Goal: Task Accomplishment & Management: Manage account settings

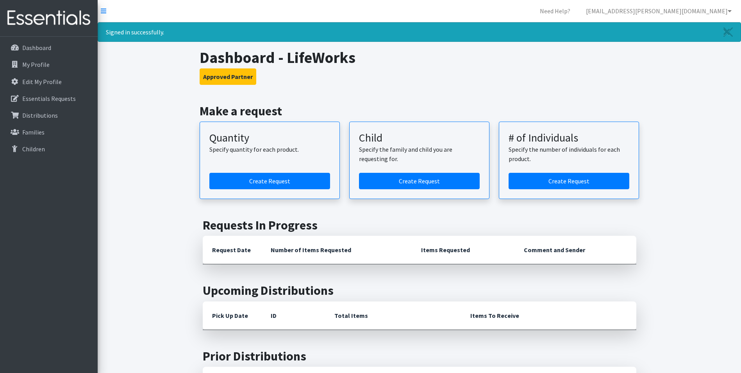
click at [53, 87] on link "Edit My Profile" at bounding box center [48, 82] width 91 height 16
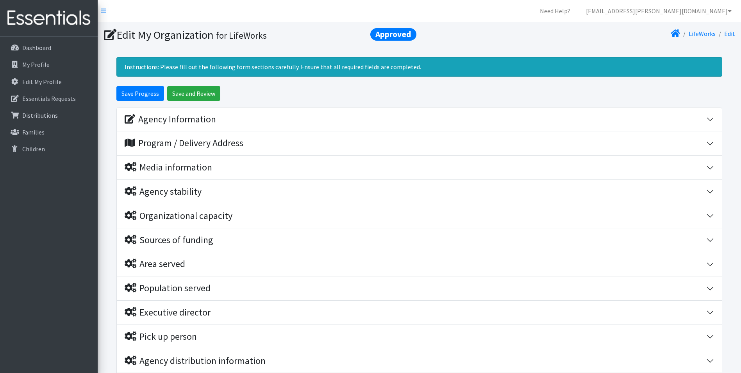
click at [322, 16] on nav "Need Help? [EMAIL_ADDRESS][PERSON_NAME][DOMAIN_NAME] My Co-Workers My Profile L…" at bounding box center [419, 11] width 643 height 22
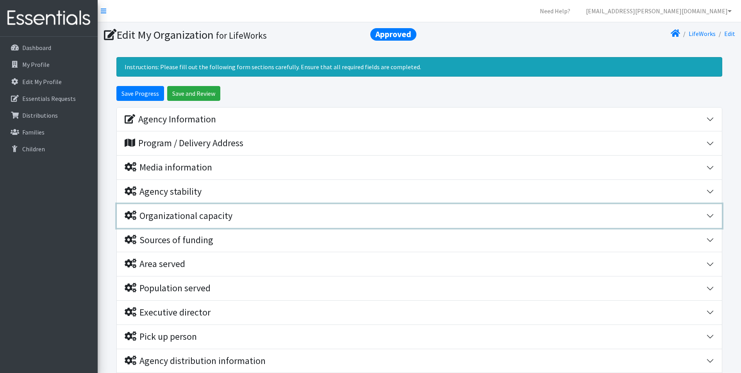
click at [197, 219] on div "Organizational capacity" at bounding box center [179, 215] width 108 height 11
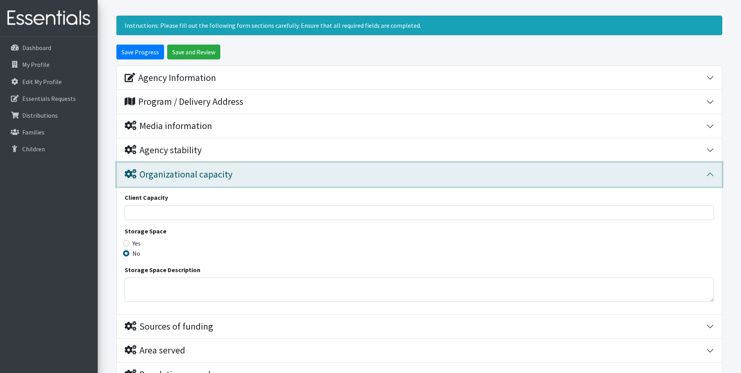
scroll to position [78, 0]
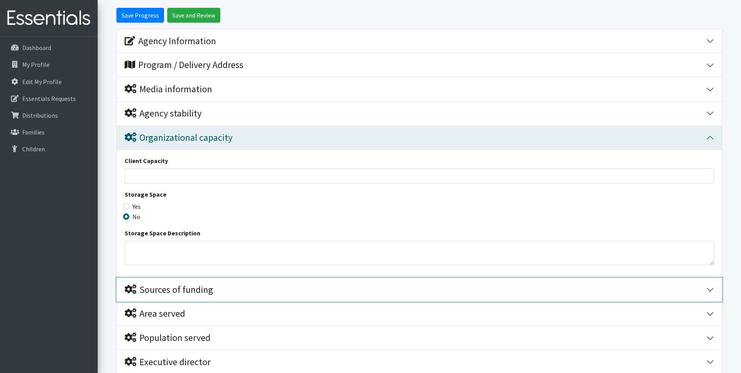
click at [230, 294] on div "Sources of funding" at bounding box center [416, 289] width 582 height 11
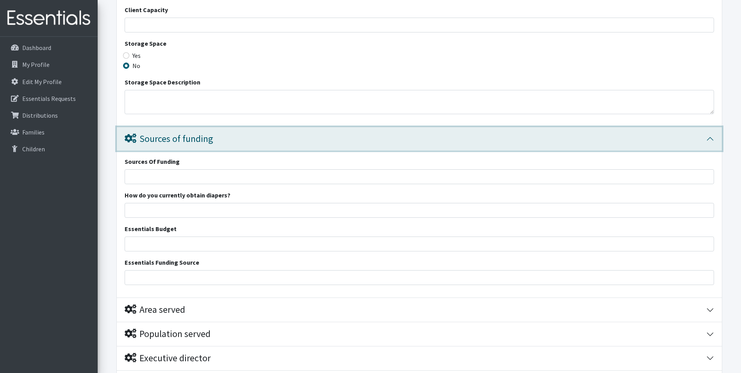
scroll to position [234, 0]
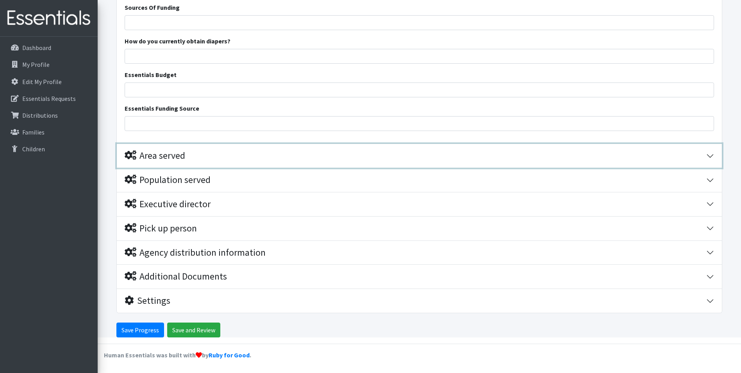
click at [236, 157] on div "Area served" at bounding box center [416, 155] width 582 height 11
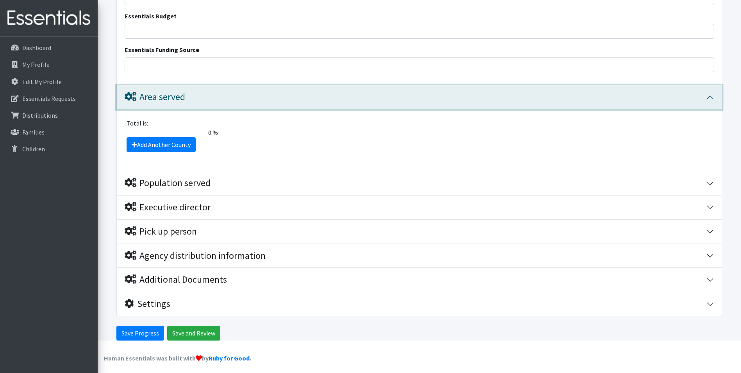
scroll to position [445, 0]
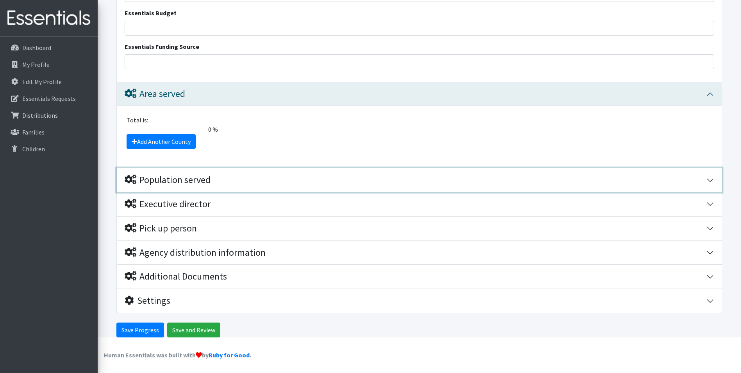
click at [228, 180] on div "Population served" at bounding box center [416, 179] width 582 height 11
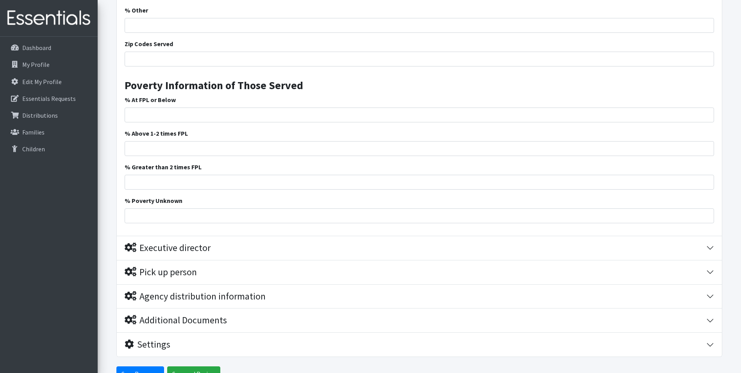
scroll to position [1031, 0]
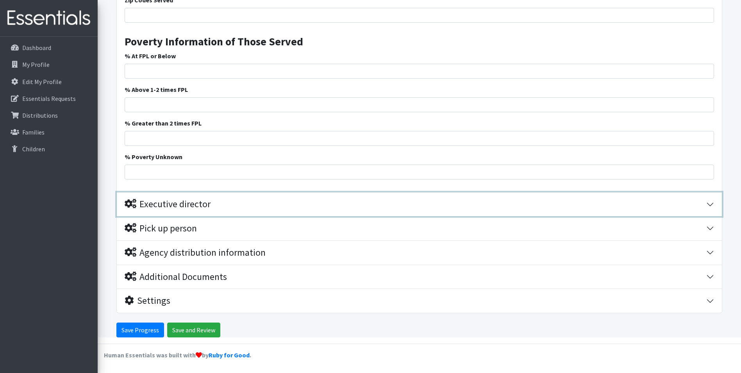
click at [218, 204] on div "Executive director" at bounding box center [416, 203] width 582 height 11
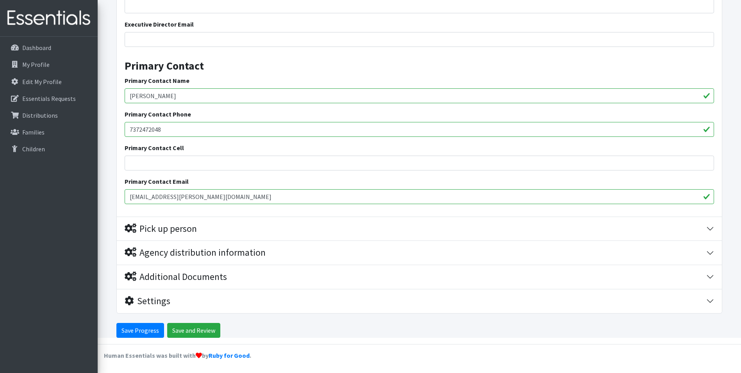
scroll to position [1301, 0]
click at [225, 231] on div "Pick up person" at bounding box center [416, 228] width 582 height 11
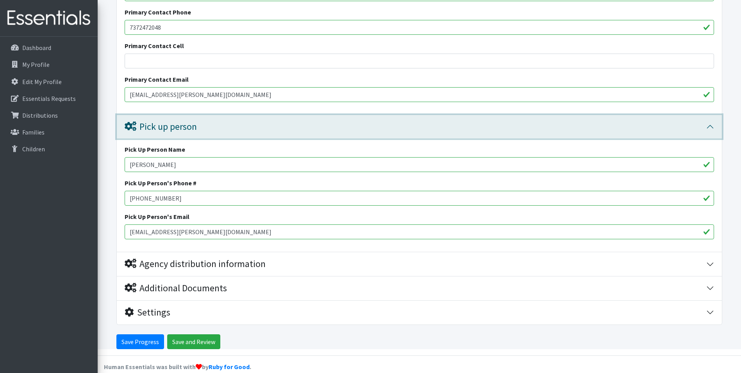
scroll to position [1415, 0]
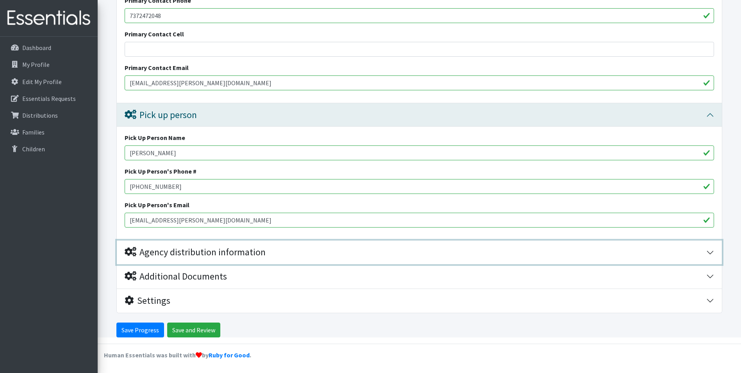
click at [222, 252] on div "Agency distribution information" at bounding box center [195, 252] width 141 height 11
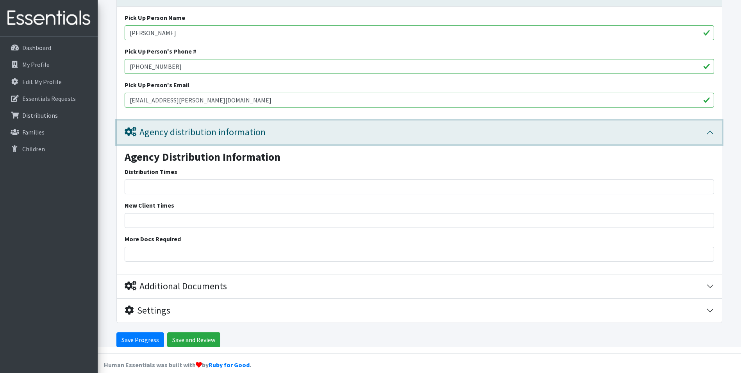
scroll to position [1544, 0]
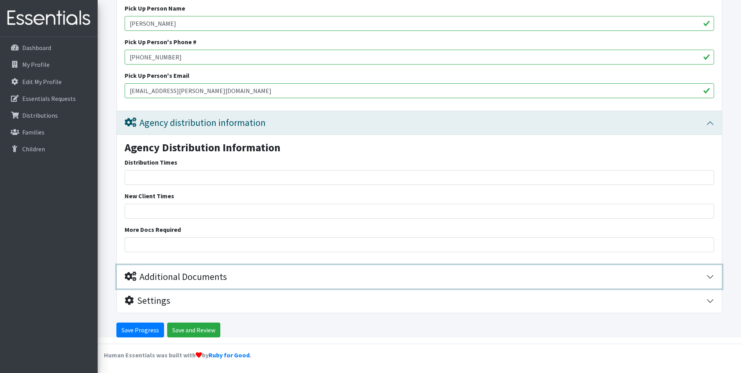
click at [225, 275] on div "Additional Documents" at bounding box center [176, 276] width 102 height 11
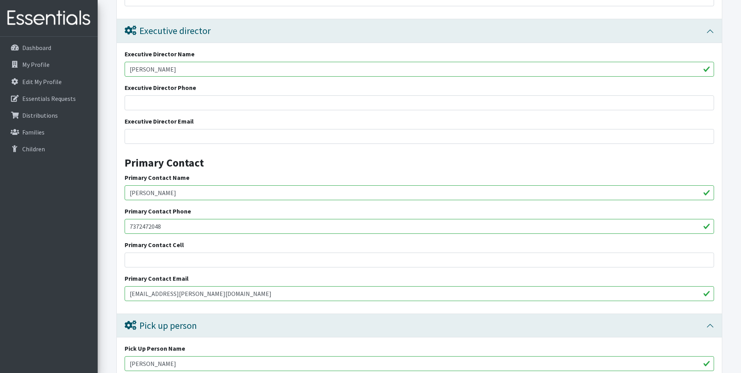
scroll to position [1070, 0]
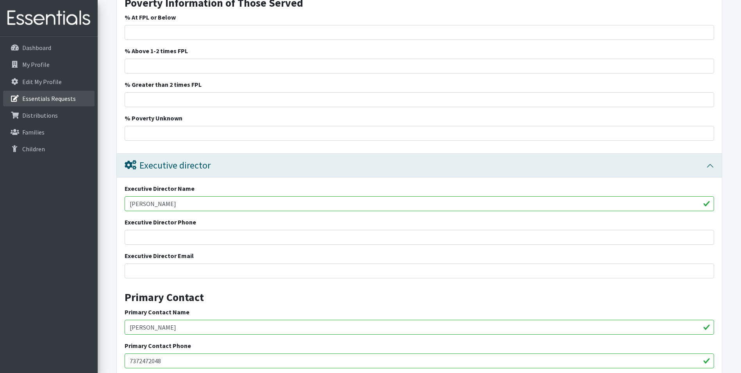
click at [67, 98] on p "Essentials Requests" at bounding box center [49, 99] width 54 height 8
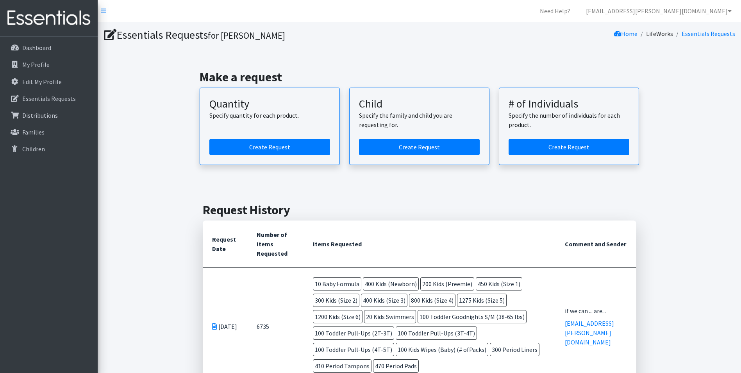
click at [139, 78] on div "Make a request Quantity Specify quantity for each product. Create Request Child…" at bounding box center [419, 117] width 637 height 133
click at [174, 105] on div "Make a request Quantity Specify quantity for each product. Create Request Child…" at bounding box center [419, 117] width 637 height 133
